Goal: Information Seeking & Learning: Learn about a topic

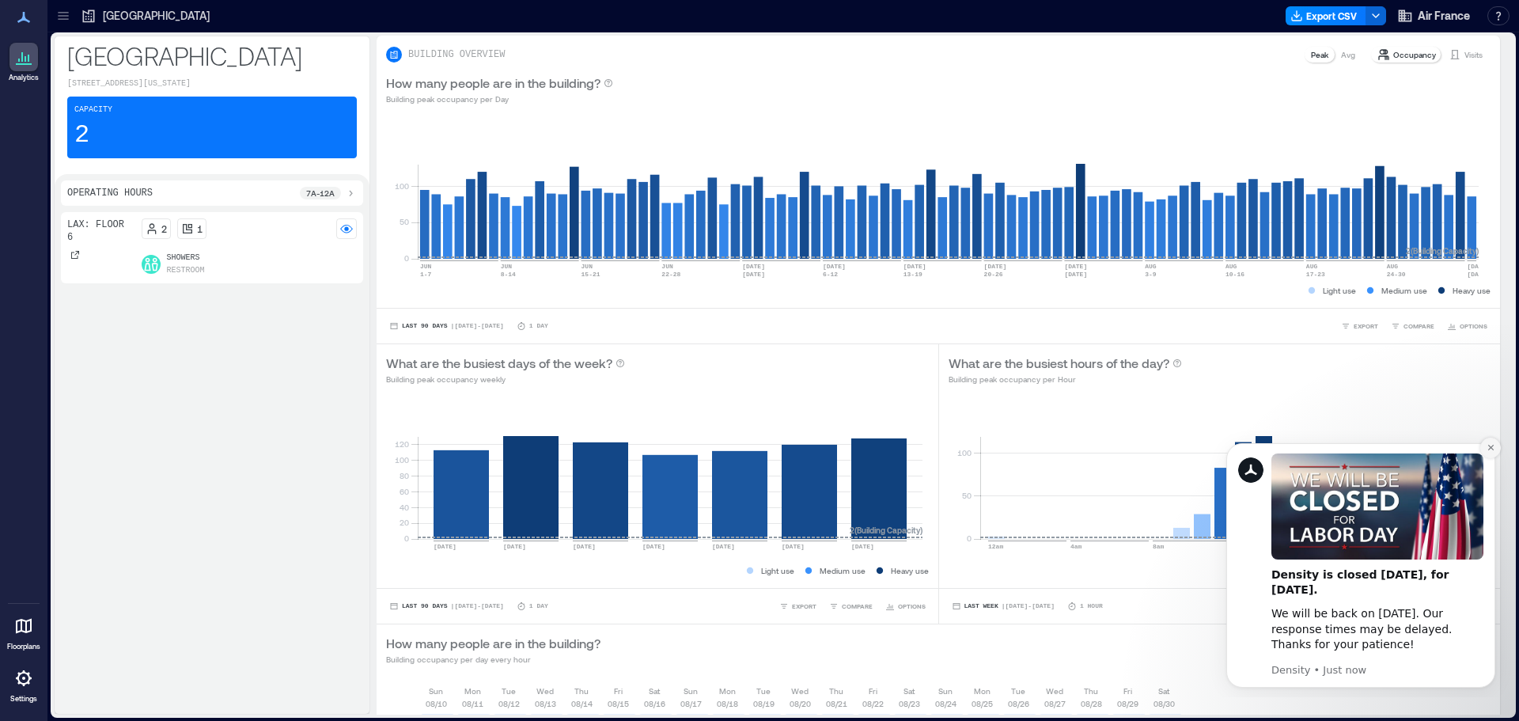
click at [1487, 451] on icon "Dismiss notification" at bounding box center [1490, 447] width 9 height 9
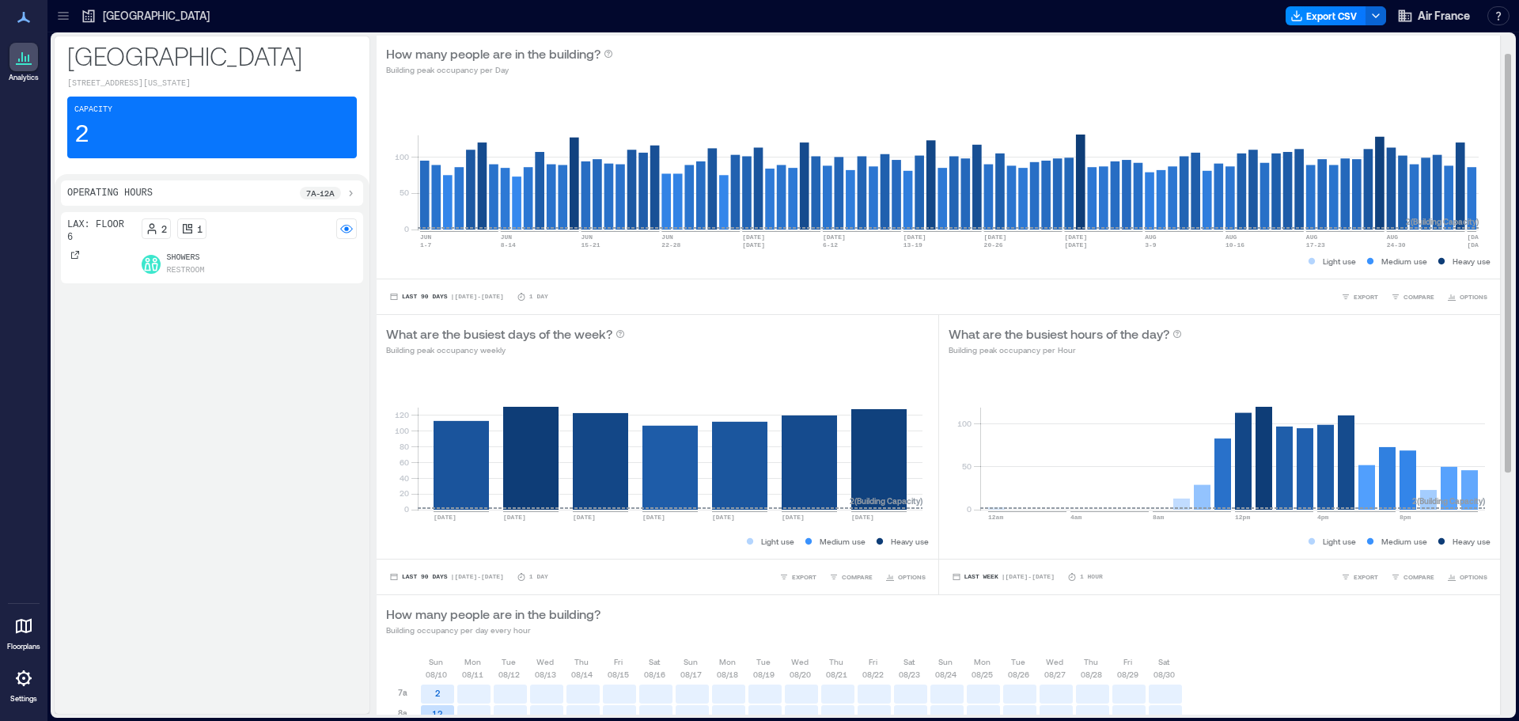
scroll to position [26, 0]
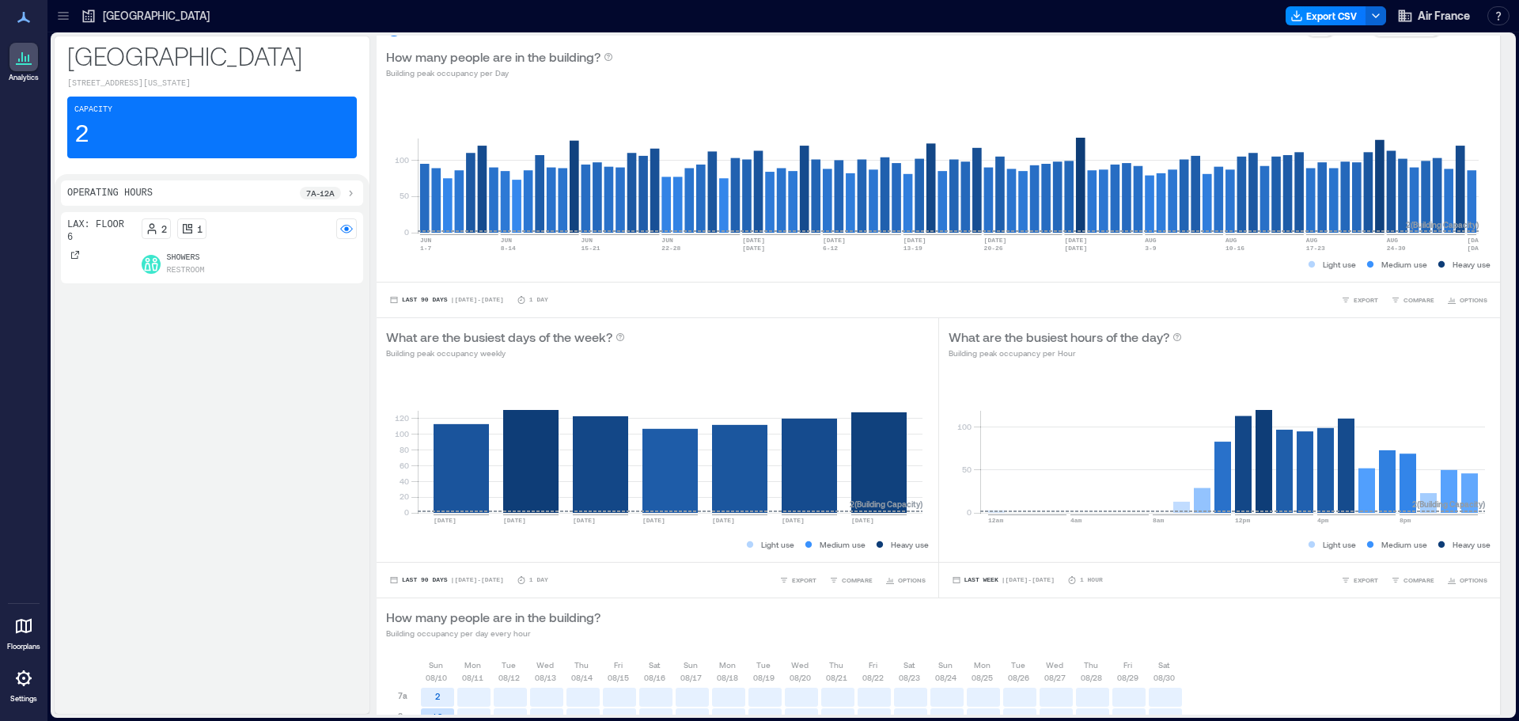
click at [140, 158] on div "Capacity 2" at bounding box center [211, 127] width 289 height 62
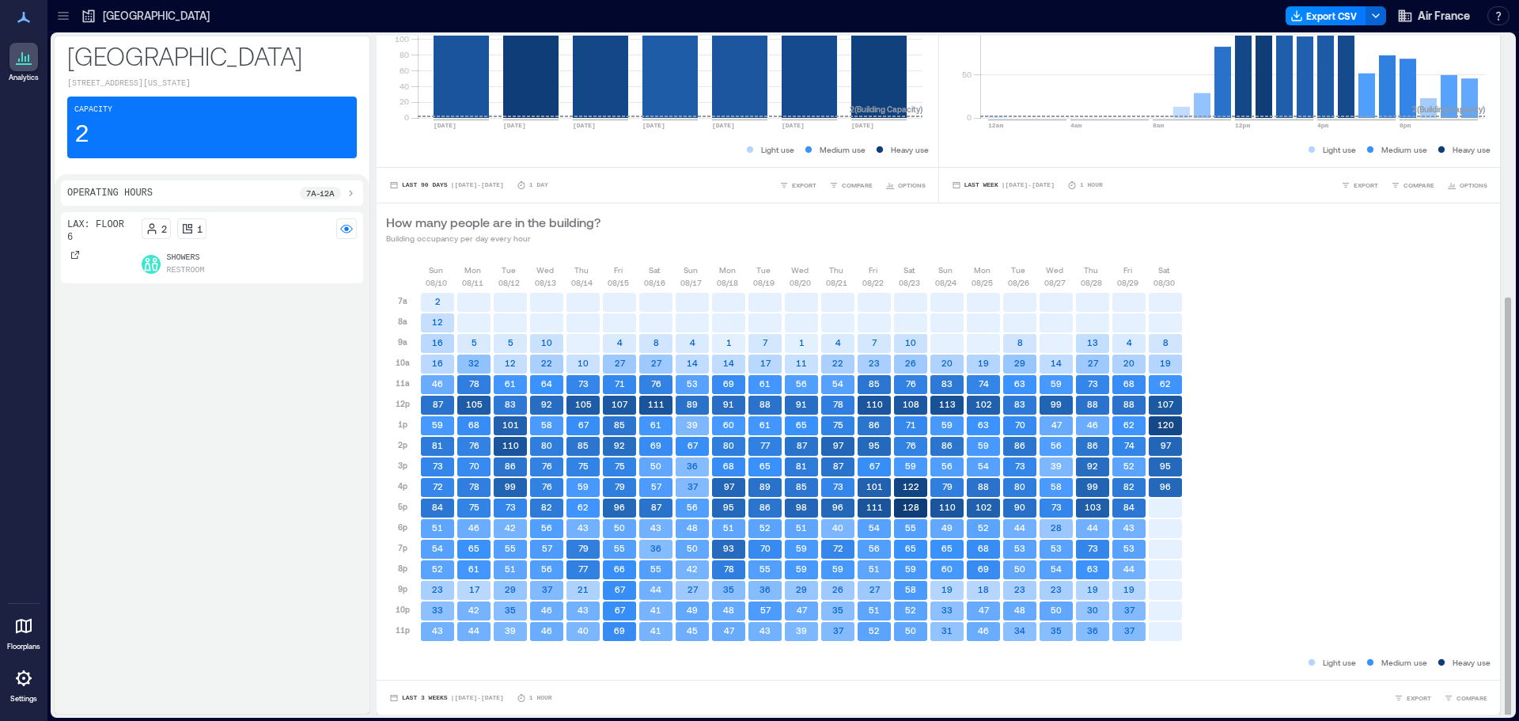
scroll to position [422, 0]
click at [1284, 346] on div "[DATE] [DATE] [DATE] [DATE] [DATE] [DATE] [DATE] [DATE] [DATE] [DATE] [DATE] [D…" at bounding box center [938, 458] width 1104 height 391
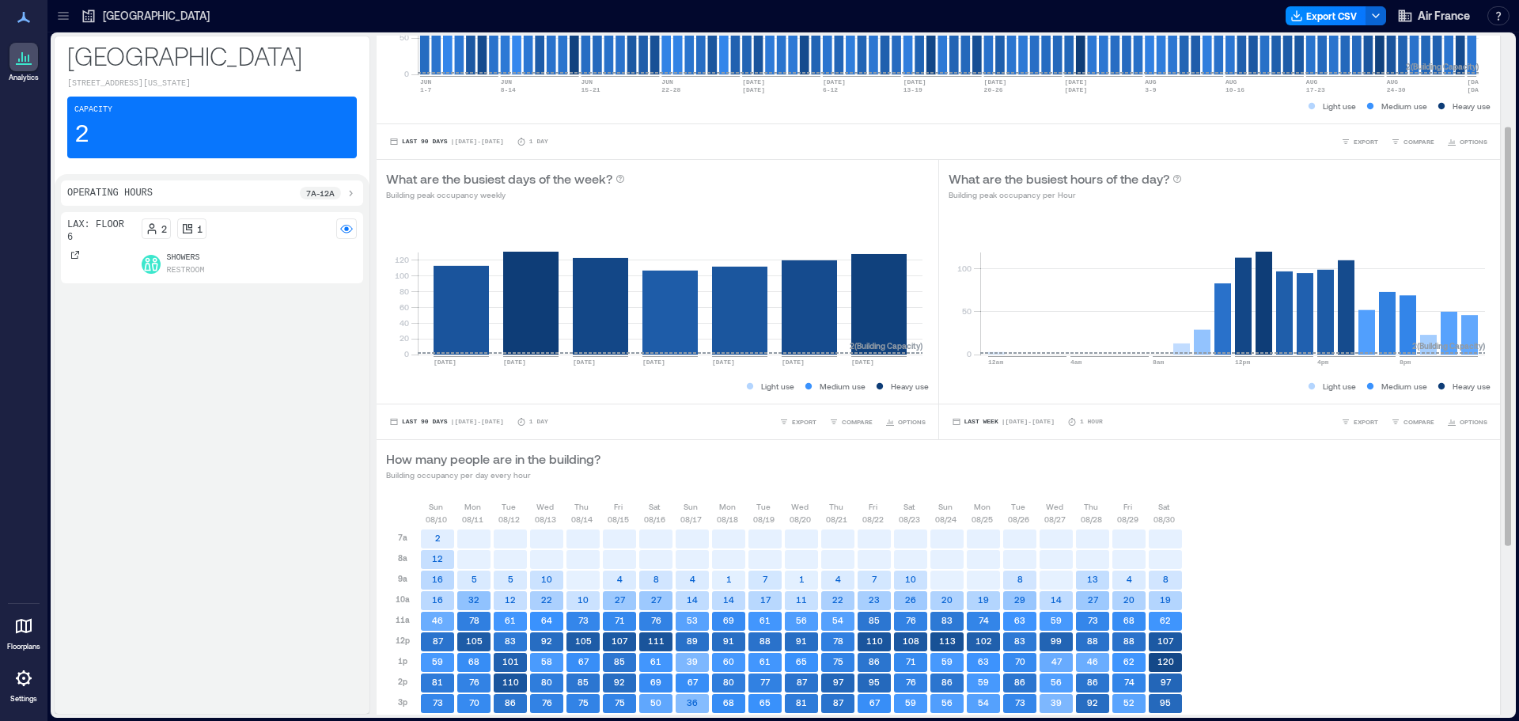
scroll to position [0, 0]
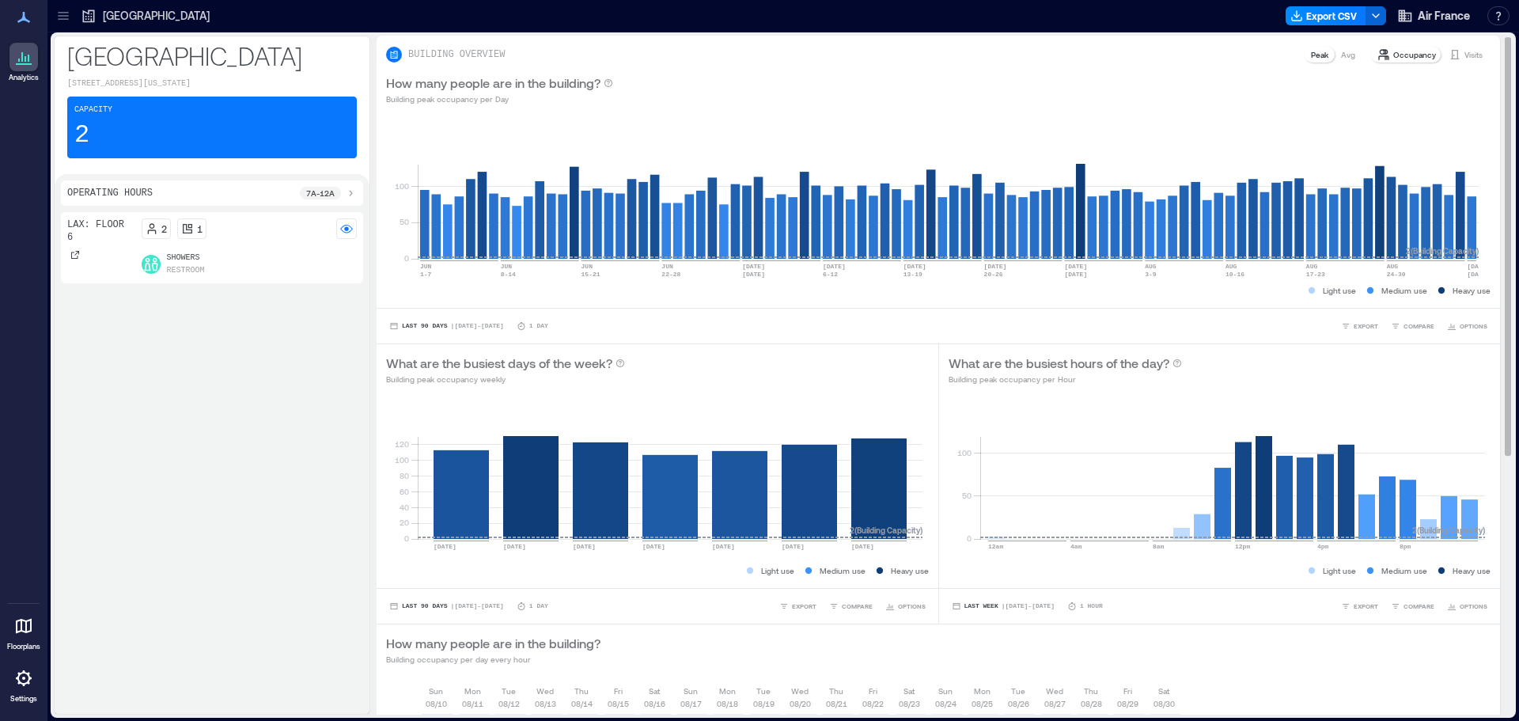
click at [1341, 51] on p "Avg" at bounding box center [1348, 54] width 14 height 13
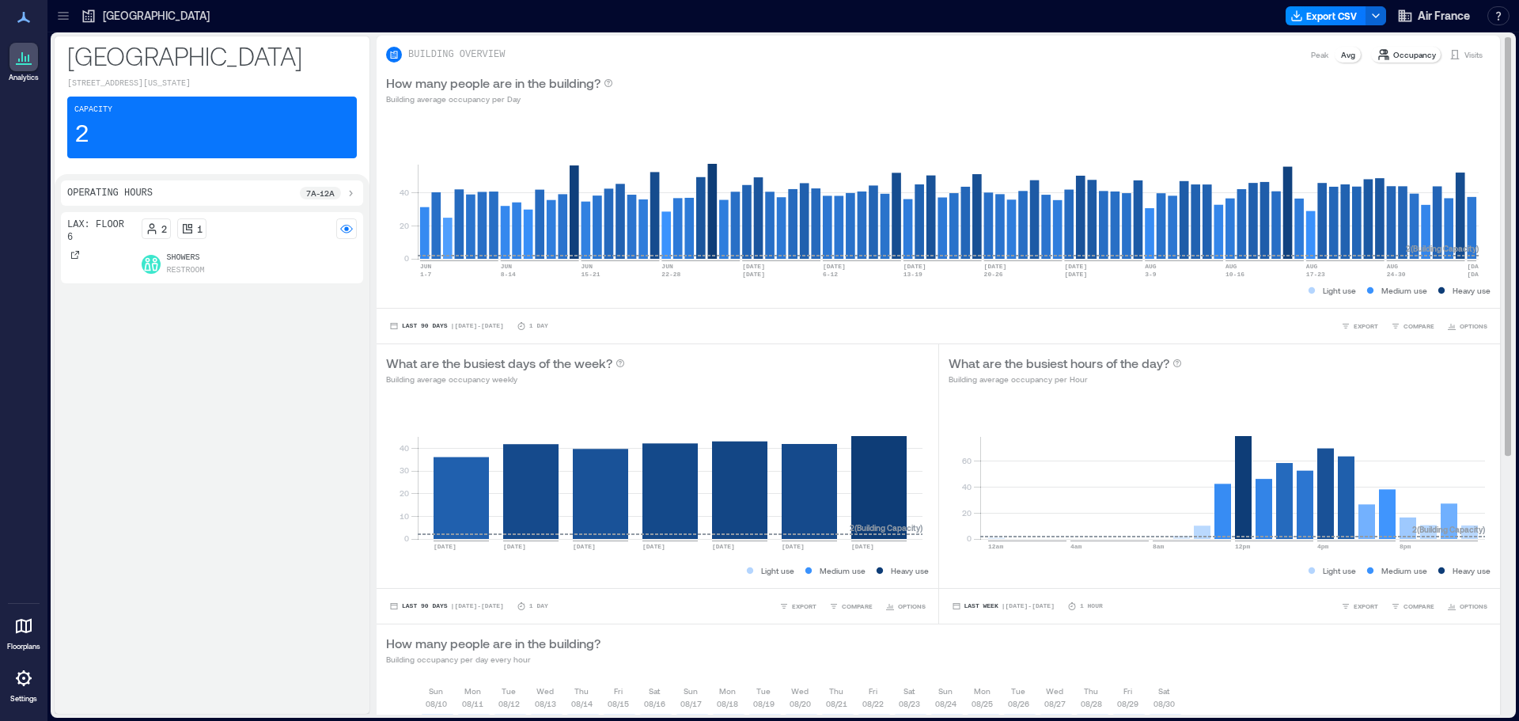
click at [1311, 55] on p "Peak" at bounding box center [1319, 54] width 17 height 13
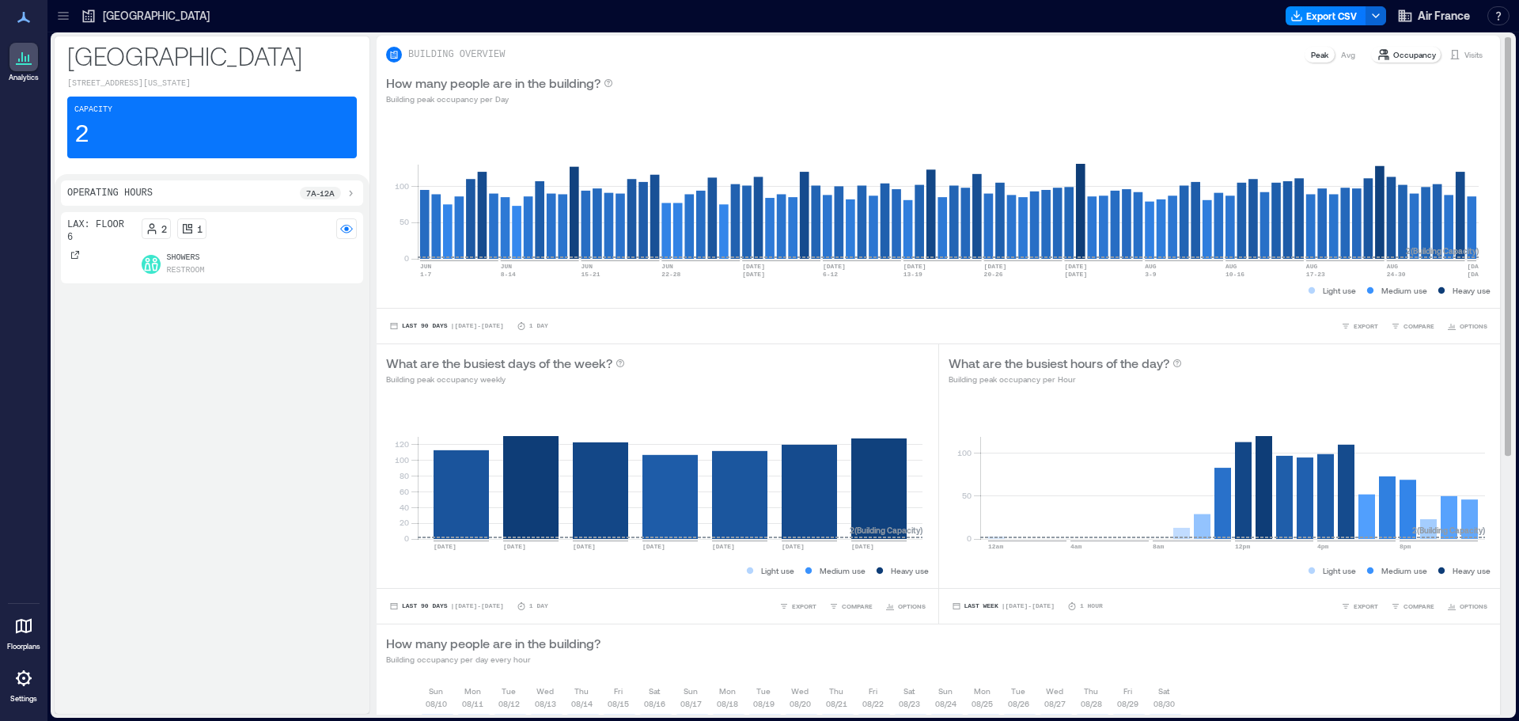
drag, startPoint x: 1469, startPoint y: 52, endPoint x: 994, endPoint y: 331, distance: 550.6
click at [1468, 52] on p "Visits" at bounding box center [1473, 54] width 18 height 13
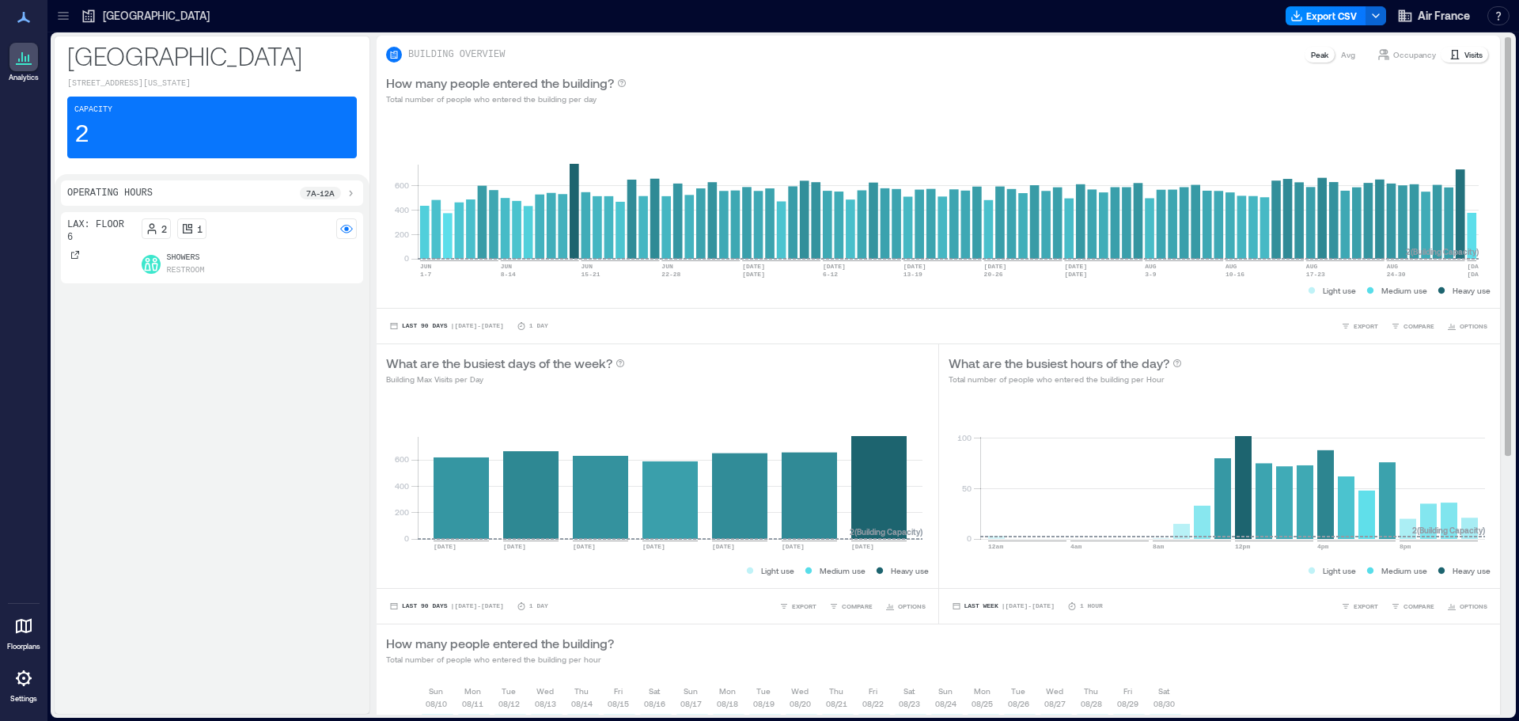
click at [1402, 57] on p "Occupancy" at bounding box center [1414, 54] width 43 height 13
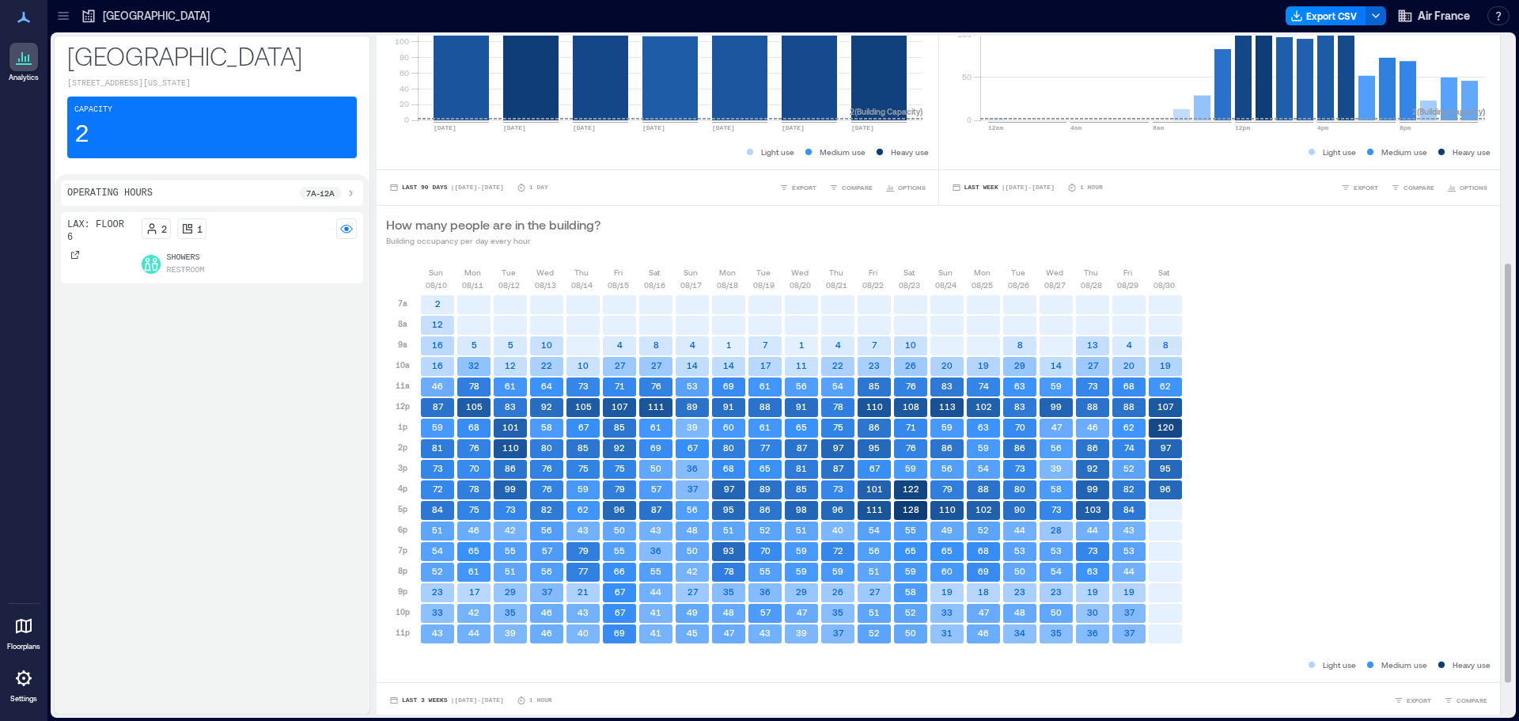
scroll to position [422, 0]
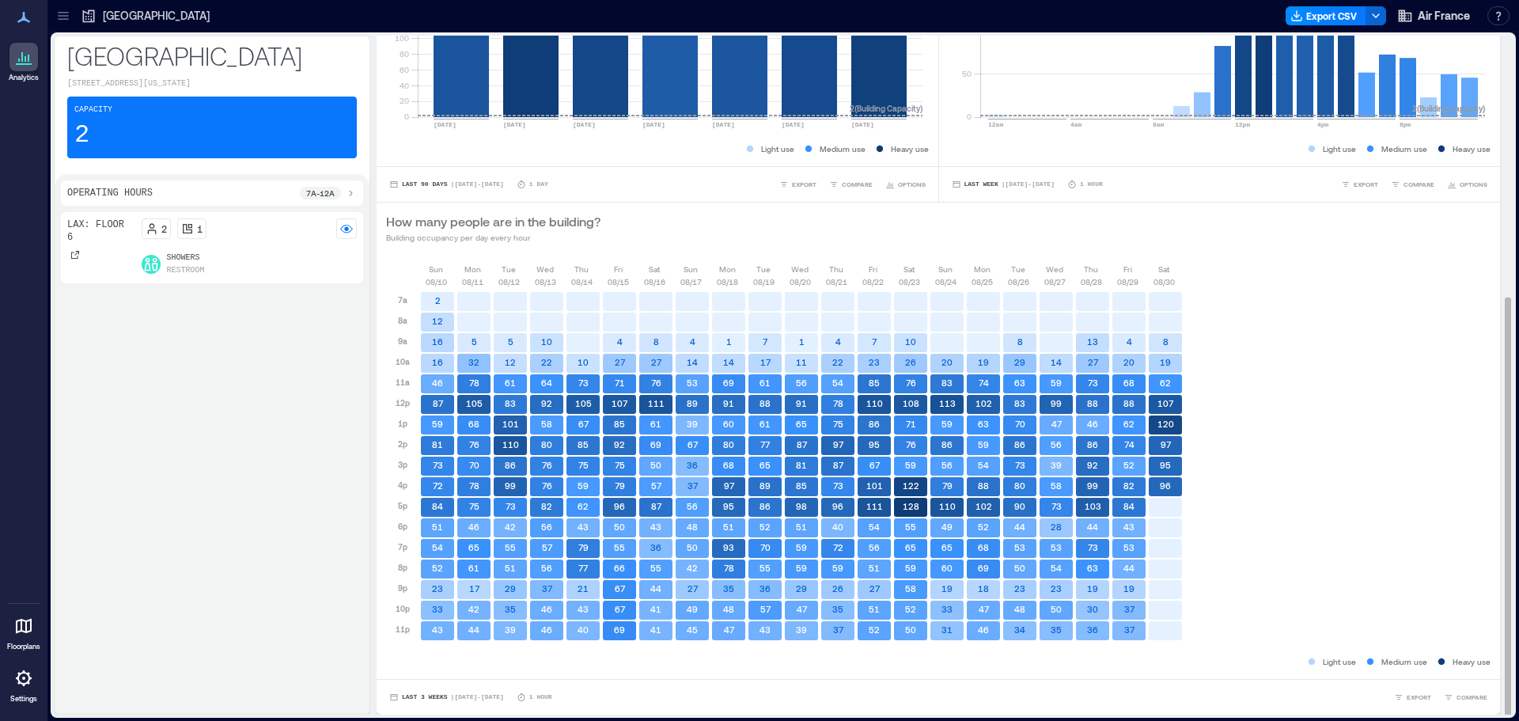
click at [1243, 569] on div "[DATE] [DATE] [DATE] [DATE] [DATE] [DATE] [DATE] [DATE] [DATE] [DATE] [DATE] [D…" at bounding box center [938, 458] width 1104 height 391
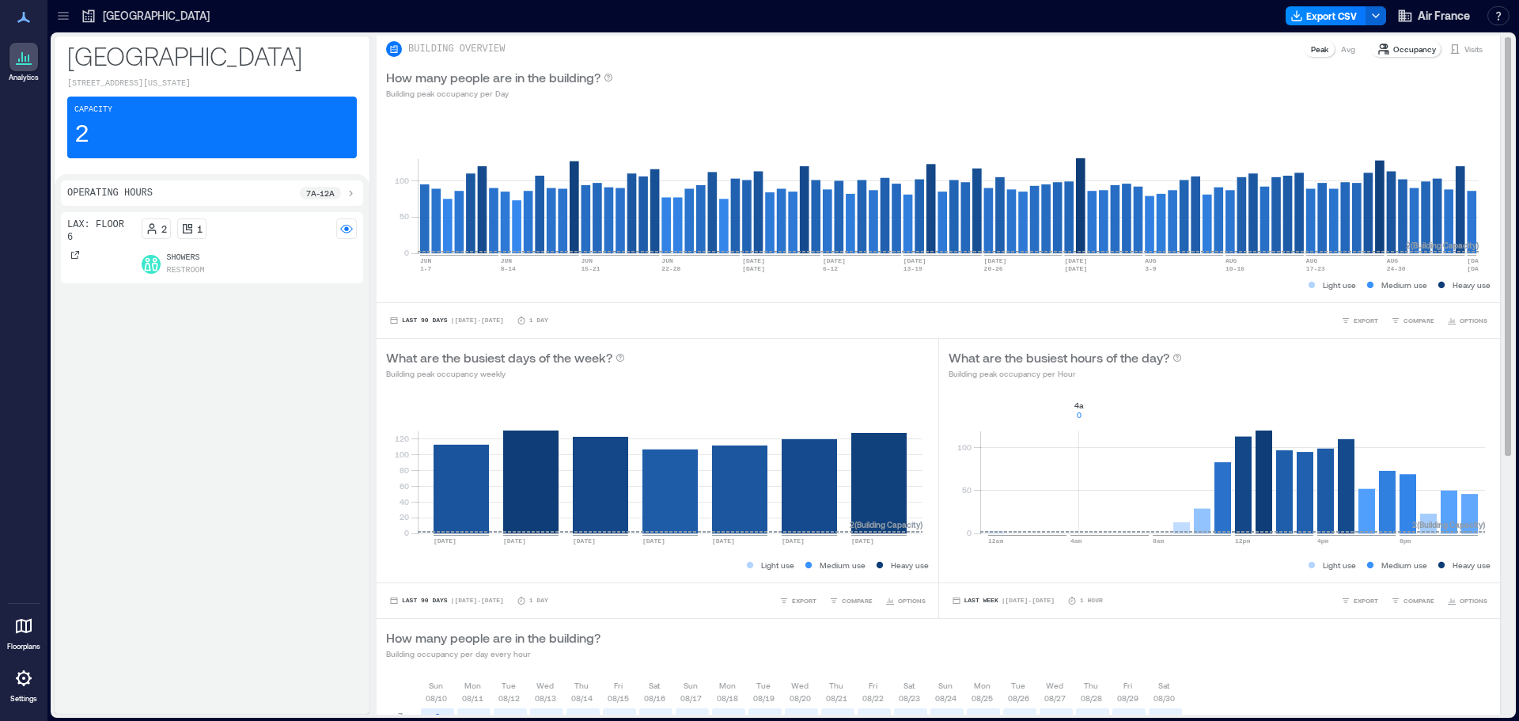
scroll to position [0, 0]
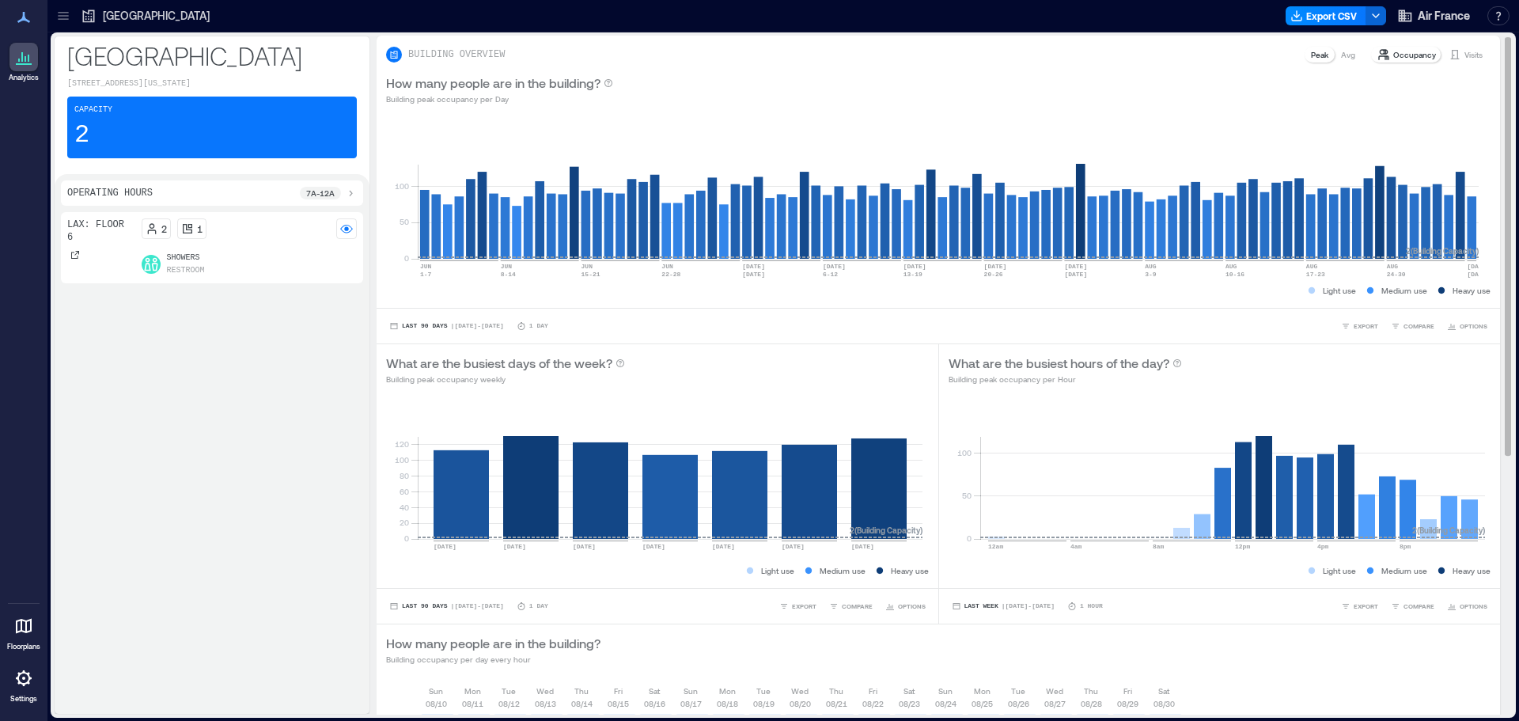
click at [1334, 65] on div "How many people are in the building? Building peak occupancy per Day" at bounding box center [937, 89] width 1123 height 51
click at [1476, 55] on div "Visits" at bounding box center [1465, 55] width 47 height 16
